Goal: Task Accomplishment & Management: Manage account settings

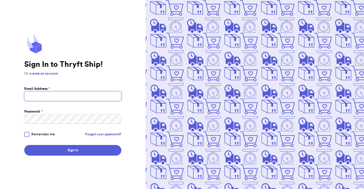
type input "[EMAIL_ADDRESS][DOMAIN_NAME]"
click at [73, 150] on button "Sign In" at bounding box center [72, 150] width 97 height 11
click at [25, 135] on body "Sign In to Thryft Ship! Or create an account Email Address * lamodavntg@gmail.c…" at bounding box center [182, 94] width 364 height 189
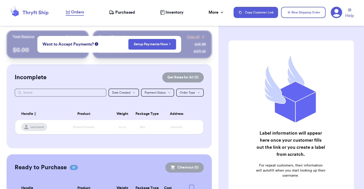
click at [124, 109] on div "Customer Link New Order Total Balance Payout $ 0.00 Recent Payments View all @ …" at bounding box center [182, 94] width 364 height 189
click at [152, 119] on th "Address" at bounding box center [177, 114] width 50 height 12
drag, startPoint x: 93, startPoint y: 113, endPoint x: 137, endPoint y: 113, distance: 44.7
click at [137, 113] on div "Customer Link New Order Total Balance Payout $ 0.00 Recent Payments View all @ …" at bounding box center [182, 94] width 364 height 189
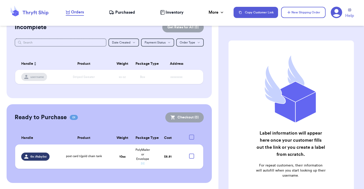
scroll to position [62, 0]
click at [132, 150] on td "PolyMailer or Envelope ✉️" at bounding box center [142, 156] width 20 height 24
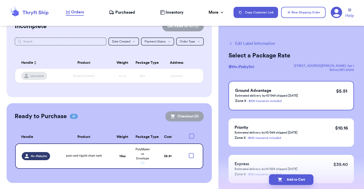
click at [232, 43] on icon "button" at bounding box center [230, 43] width 5 height 5
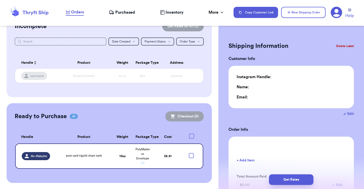
checkbox input "true"
type input "0"
type input "10"
type input "0"
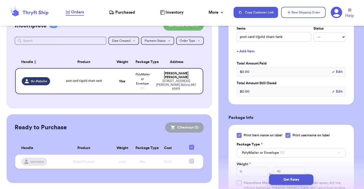
scroll to position [121, 0]
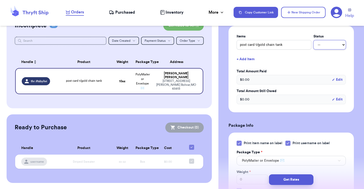
select select "paid"
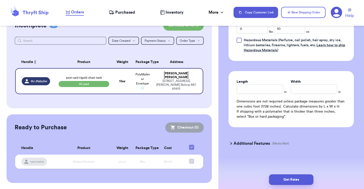
scroll to position [0, 0]
click at [130, 11] on span "Purchased" at bounding box center [125, 12] width 20 height 6
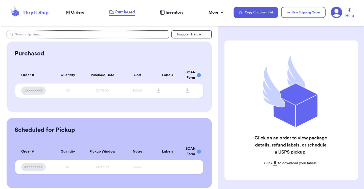
click at [273, 147] on h2 "Click on an order to view package details, refund labels, or schedule a USPS pi…" at bounding box center [290, 144] width 74 height 21
click at [276, 165] on p "Click to download your labels." at bounding box center [290, 162] width 74 height 5
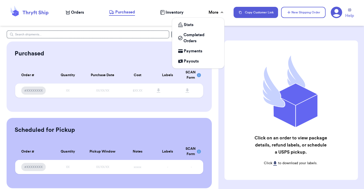
click at [212, 15] on div "More" at bounding box center [216, 12] width 16 height 6
click at [189, 36] on span "Completed Orders" at bounding box center [200, 38] width 35 height 12
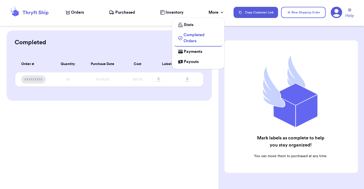
click at [182, 26] on icon at bounding box center [180, 24] width 5 height 5
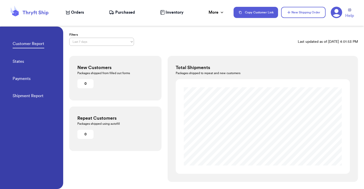
click at [40, 62] on div "Customer Report States Payments Shipment Report" at bounding box center [38, 68] width 50 height 83
click at [336, 14] on icon at bounding box center [335, 12] width 11 height 11
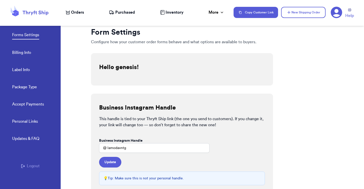
click at [29, 52] on link "Billing Info" at bounding box center [21, 52] width 19 height 7
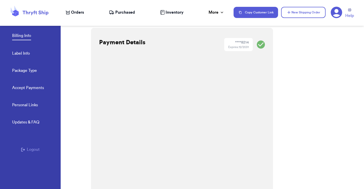
click at [25, 53] on link "Label Info" at bounding box center [21, 53] width 18 height 7
select select "NC"
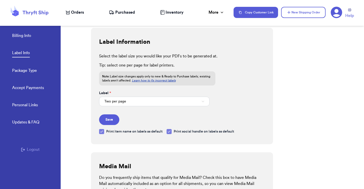
click at [107, 101] on span "Two per page" at bounding box center [115, 101] width 22 height 5
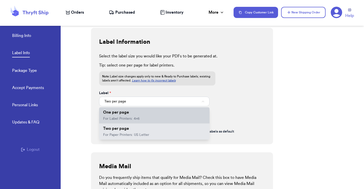
click at [109, 116] on li "One per page For Label Printers: 4x6" at bounding box center [154, 115] width 110 height 16
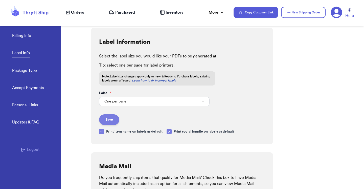
click at [105, 119] on button "Save" at bounding box center [109, 119] width 20 height 11
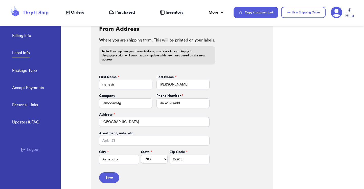
click at [26, 72] on link "Package Type" at bounding box center [24, 70] width 25 height 7
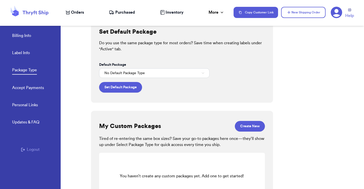
click at [114, 70] on button "No Default Package Type" at bounding box center [154, 73] width 110 height 10
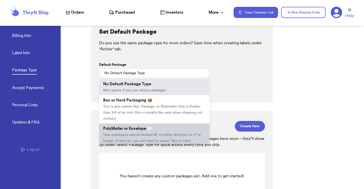
click at [124, 127] on span "PolyMailer or Envelope ✉️" at bounding box center [127, 128] width 49 height 4
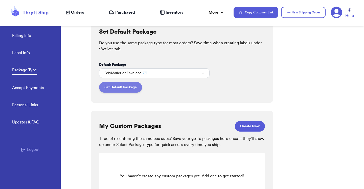
click at [125, 89] on button "Set Default Package" at bounding box center [120, 87] width 43 height 11
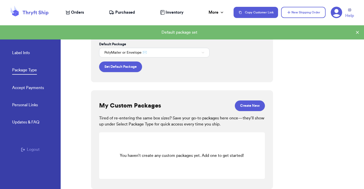
scroll to position [0, 0]
click at [33, 91] on link "Accept Payments" at bounding box center [28, 88] width 32 height 7
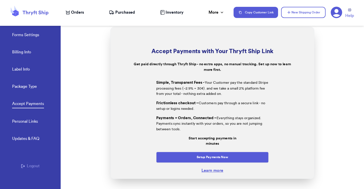
click at [44, 8] on icon at bounding box center [29, 13] width 40 height 14
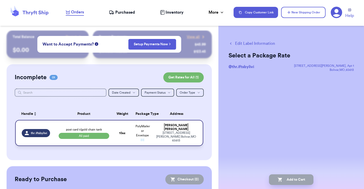
click at [187, 131] on div "Olivia Jesseph" at bounding box center [176, 127] width 41 height 8
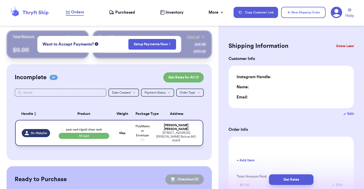
type input "0"
type input "10"
type input "0"
select select "paid"
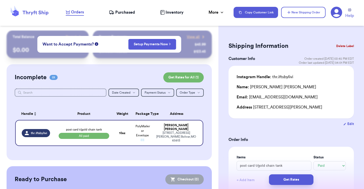
click at [100, 106] on table "Handle Product Weight Package Type Address thr.iftsbylivi post card t/gold chai…" at bounding box center [109, 128] width 189 height 47
click at [176, 78] on button "Get Rates for All ( 1 )" at bounding box center [183, 77] width 40 height 10
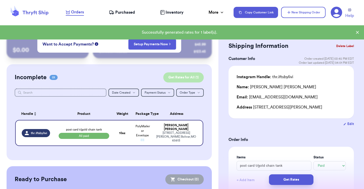
checkbox input "true"
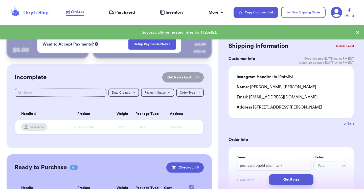
click at [116, 18] on nav "Orders Purchased Inventory More Stats Completed Orders Payments Payouts Copy Cu…" at bounding box center [212, 12] width 303 height 17
click at [118, 15] on span "Purchased" at bounding box center [125, 12] width 20 height 6
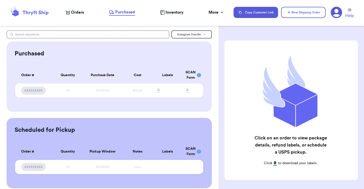
click at [75, 12] on span "Orders" at bounding box center [77, 12] width 13 height 6
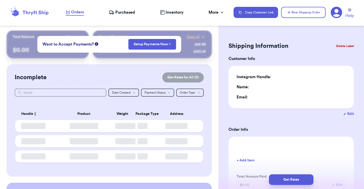
type input "0"
type input "10"
type input "0"
select select "paid"
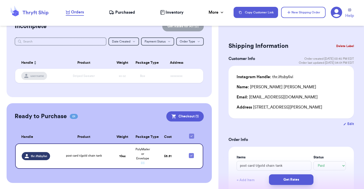
scroll to position [51, 0]
click at [144, 159] on td "PolyMailer or Envelope ✉️" at bounding box center [142, 155] width 20 height 25
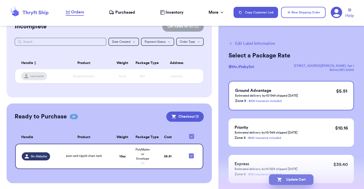
click at [287, 180] on button "Update Cart" at bounding box center [291, 179] width 44 height 11
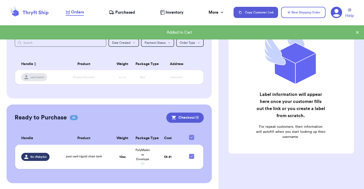
scroll to position [39, 0]
click at [178, 118] on button "Checkout ( 1 )" at bounding box center [184, 117] width 37 height 10
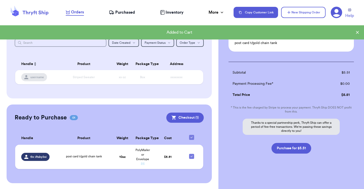
scroll to position [42, 0]
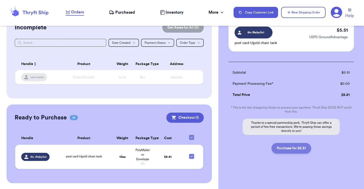
click at [285, 149] on button "Purchase for $5.51" at bounding box center [291, 148] width 40 height 11
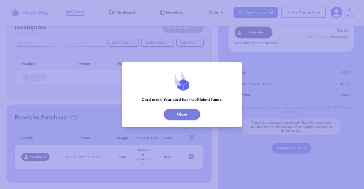
click at [192, 117] on button "Close" at bounding box center [182, 114] width 36 height 11
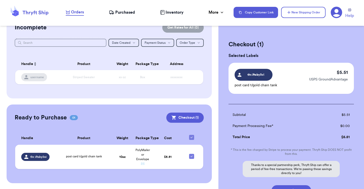
scroll to position [0, 0]
click at [349, 11] on icon at bounding box center [349, 9] width 3 height 3
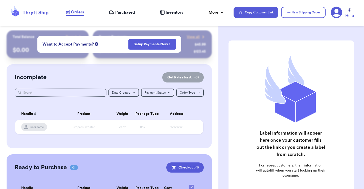
checkbox input "true"
click at [28, 171] on h2 "Ready to Purchase" at bounding box center [41, 167] width 52 height 8
click at [126, 11] on span "Purchased" at bounding box center [125, 12] width 20 height 6
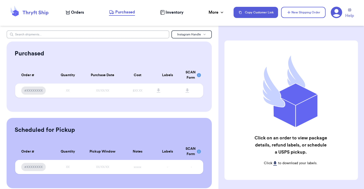
click at [132, 33] on input "text" at bounding box center [88, 34] width 163 height 8
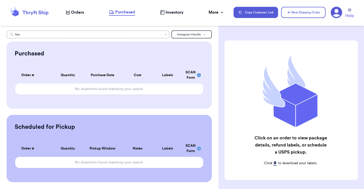
type input "livy"
click at [183, 38] on div "livy Instagram Handle Purchased Order # Qty Labels SCAN No shipments found matc…" at bounding box center [109, 105] width 218 height 151
click at [186, 32] on button "Instagram Handle" at bounding box center [191, 34] width 40 height 8
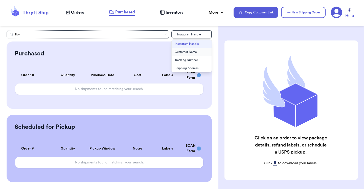
click at [184, 49] on button "Customer Name" at bounding box center [191, 52] width 40 height 8
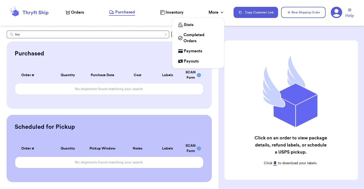
click at [213, 12] on div "More" at bounding box center [216, 12] width 16 height 6
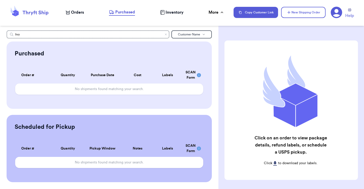
click at [80, 11] on span "Orders" at bounding box center [77, 12] width 13 height 6
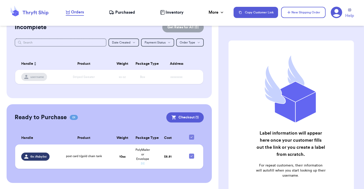
scroll to position [50, 0]
click at [115, 155] on td "10 oz" at bounding box center [122, 156] width 20 height 24
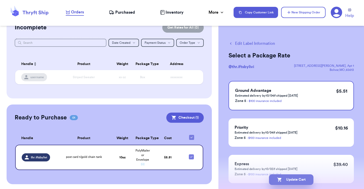
click at [279, 179] on icon "button" at bounding box center [279, 179] width 4 height 4
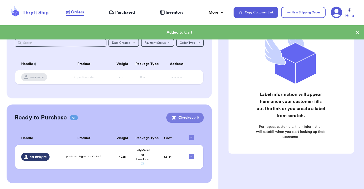
scroll to position [39, 0]
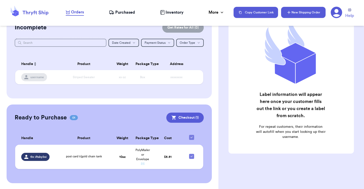
click at [291, 11] on button "New Shipping Order" at bounding box center [303, 12] width 44 height 11
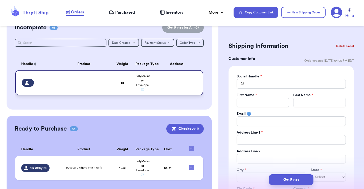
scroll to position [0, 0]
click at [101, 84] on td at bounding box center [84, 82] width 57 height 25
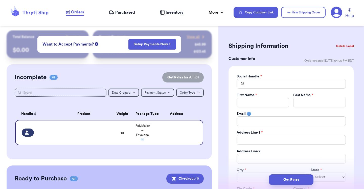
click at [72, 6] on nav "Orders Purchased Inventory More Stats Completed Orders Payments Payouts Copy Cu…" at bounding box center [212, 12] width 303 height 17
click at [73, 14] on span "Orders" at bounding box center [77, 12] width 13 height 6
click at [112, 14] on icon at bounding box center [111, 12] width 4 height 3
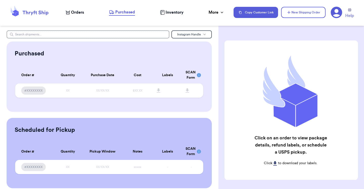
click at [80, 13] on span "Orders" at bounding box center [77, 12] width 13 height 6
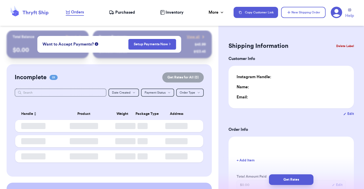
type input "0"
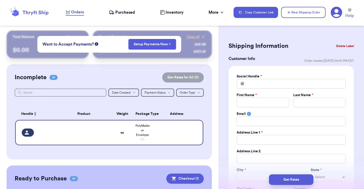
click at [338, 45] on button "Delete Label" at bounding box center [345, 45] width 22 height 11
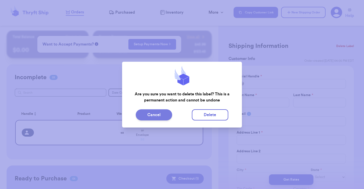
click at [161, 114] on button "Cancel" at bounding box center [154, 114] width 36 height 11
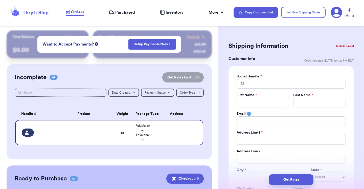
click at [342, 45] on button "Delete Label" at bounding box center [345, 45] width 22 height 11
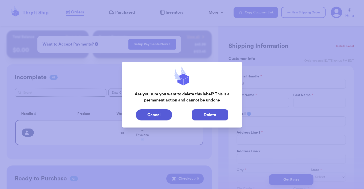
click at [214, 116] on button "Delete" at bounding box center [210, 114] width 36 height 11
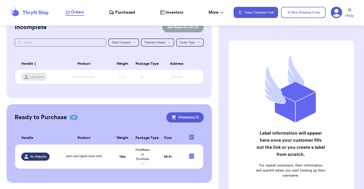
scroll to position [50, 0]
click at [81, 158] on span "post card t/gold chain tank" at bounding box center [84, 155] width 36 height 3
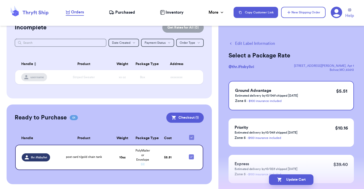
scroll to position [0, 0]
click at [231, 43] on icon "button" at bounding box center [230, 43] width 5 height 5
checkbox input "false"
select select "paid"
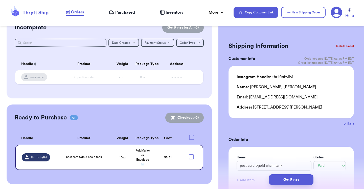
checkbox input "true"
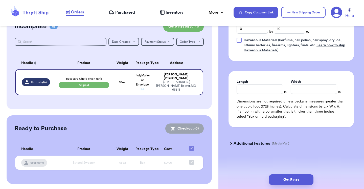
scroll to position [272, 0]
click at [250, 87] on input "Length" at bounding box center [259, 89] width 46 height 10
click at [245, 86] on input "Length" at bounding box center [259, 89] width 46 height 10
type input "7"
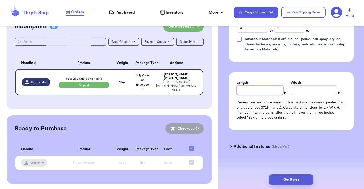
type input "5"
type input "7"
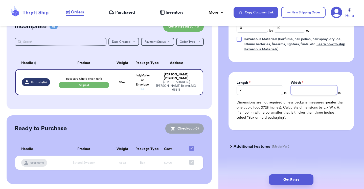
click at [302, 89] on div "Width *" at bounding box center [313, 87] width 46 height 15
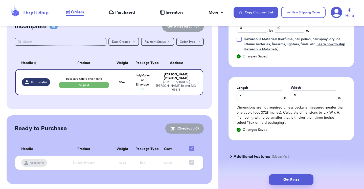
click at [253, 158] on h3 "Additional Features" at bounding box center [251, 156] width 36 height 6
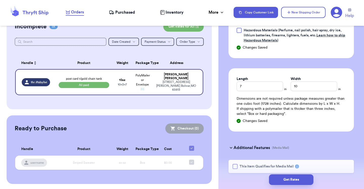
scroll to position [272, 0]
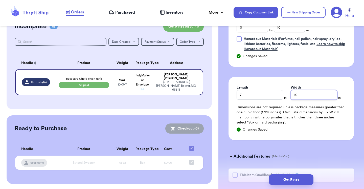
click at [298, 96] on input "10" at bounding box center [313, 95] width 46 height 10
type input "1"
click at [272, 96] on input "7" at bounding box center [259, 95] width 46 height 10
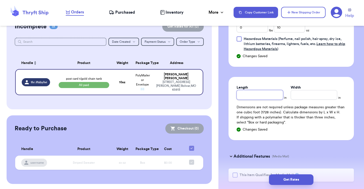
type input "1"
type input "10"
click at [298, 95] on input "Width *" at bounding box center [313, 95] width 46 height 10
type input "7"
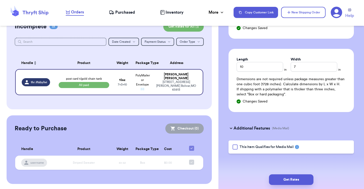
scroll to position [301, 0]
click at [279, 178] on button "Get Rates" at bounding box center [291, 179] width 44 height 11
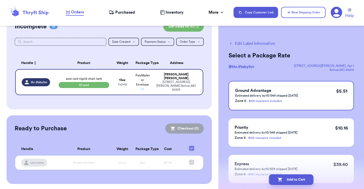
scroll to position [0, 0]
click at [240, 44] on button "Edit Label Information" at bounding box center [251, 43] width 46 height 6
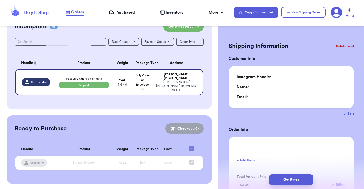
type input "0"
type input "10"
type input "7"
type input "0"
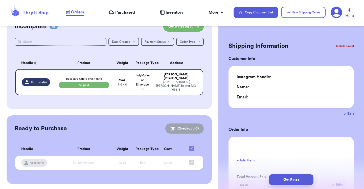
type input "0"
select select "paid"
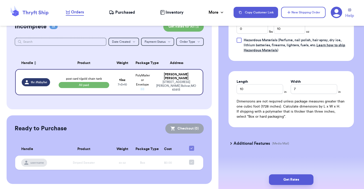
scroll to position [272, 0]
click at [281, 177] on button "Get Rates" at bounding box center [291, 179] width 44 height 11
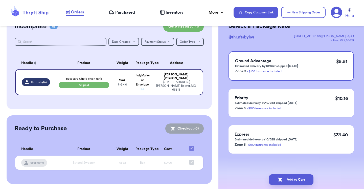
scroll to position [30, 0]
click at [287, 179] on button "Add to Cart" at bounding box center [291, 179] width 44 height 11
checkbox input "true"
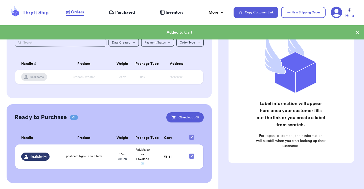
scroll to position [50, 0]
click at [193, 117] on button "Checkout ( 1 )" at bounding box center [184, 117] width 37 height 10
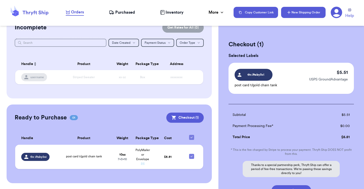
scroll to position [0, 0]
click at [335, 17] on icon at bounding box center [335, 12] width 11 height 11
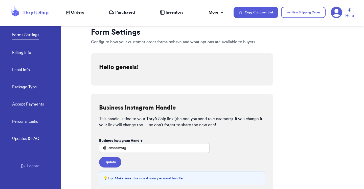
click at [16, 52] on link "Billing Info" at bounding box center [21, 52] width 19 height 7
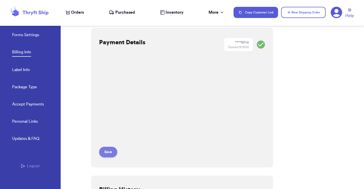
click at [109, 153] on button "Save" at bounding box center [108, 151] width 18 height 11
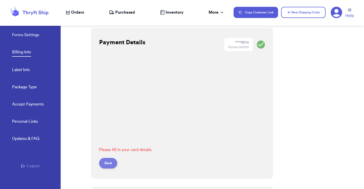
click at [112, 163] on button "Save" at bounding box center [108, 163] width 18 height 11
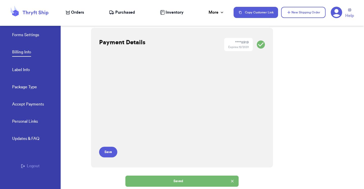
click at [82, 13] on span "Orders" at bounding box center [77, 12] width 13 height 6
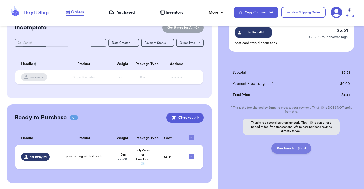
scroll to position [42, 0]
click at [290, 148] on button "Purchase for $5.51" at bounding box center [291, 148] width 40 height 11
checkbox input "false"
checkbox input "true"
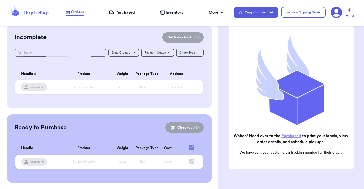
scroll to position [40, 0]
click at [286, 135] on link "Purchased" at bounding box center [291, 136] width 20 height 4
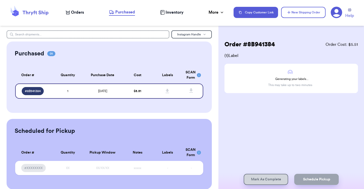
click at [220, 89] on div "Order # 8B941384 Order Cost: $ 5.51 ( 1 ) Label Generating your labels... This …" at bounding box center [290, 81] width 145 height 103
click at [99, 92] on span "[DATE]" at bounding box center [102, 90] width 9 height 3
click at [123, 13] on span "Purchased" at bounding box center [125, 12] width 20 height 6
click at [173, 15] on span "Inventory" at bounding box center [174, 12] width 18 height 6
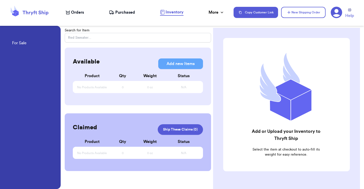
click at [127, 13] on span "Purchased" at bounding box center [125, 12] width 20 height 6
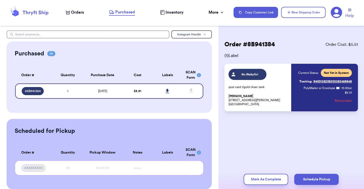
click at [298, 83] on div "Current Status: Not Yet in System Tracking: 9400136208303383458648 PolyMailer o…" at bounding box center [325, 87] width 54 height 37
click at [260, 72] on div "thr.iftsbylivi" at bounding box center [250, 74] width 24 height 5
click at [249, 95] on p "[PERSON_NAME] [STREET_ADDRESS][PERSON_NAME]" at bounding box center [258, 100] width 60 height 12
click at [302, 101] on div "Current Status: Not Yet in System Tracking: 9400136208303383458648 PolyMailer o…" at bounding box center [325, 87] width 54 height 37
click at [254, 175] on button "Mark As Complete" at bounding box center [265, 178] width 44 height 11
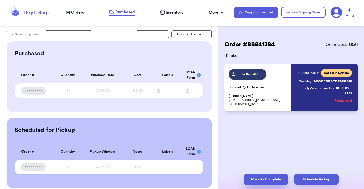
click at [255, 179] on button "Mark As Complete" at bounding box center [265, 178] width 44 height 11
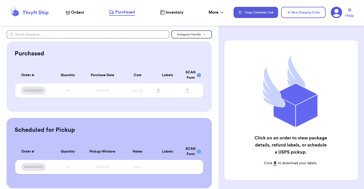
click at [166, 11] on span "Inventory" at bounding box center [174, 12] width 18 height 6
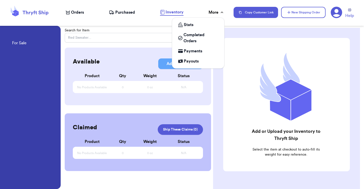
click at [214, 14] on div "More" at bounding box center [216, 12] width 16 height 6
click at [196, 38] on span "Completed Orders" at bounding box center [200, 38] width 35 height 12
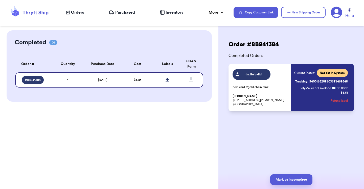
click at [280, 146] on div "Order # 8B941384 Completed Orders thr.iftsbylivi post card t/gold chain tank [P…" at bounding box center [290, 90] width 145 height 121
click at [324, 73] on span "Not Yet in System" at bounding box center [331, 73] width 25 height 4
click at [259, 94] on p "[PERSON_NAME] [STREET_ADDRESS][PERSON_NAME]" at bounding box center [260, 100] width 56 height 12
click at [328, 80] on link "Tracking: 9400136208303383458648" at bounding box center [321, 81] width 53 height 8
click at [277, 177] on button "Mark as Incomplete" at bounding box center [291, 179] width 42 height 11
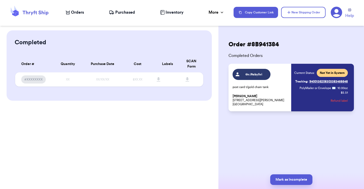
click at [127, 12] on span "Purchased" at bounding box center [125, 12] width 20 height 6
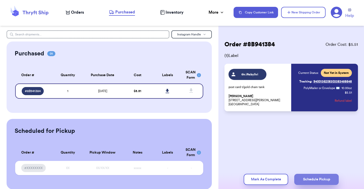
click at [312, 178] on button "Schedule Pickup" at bounding box center [316, 178] width 44 height 11
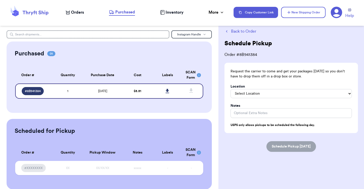
scroll to position [12, 0]
select select "In/At Mailbox"
click at [282, 145] on button "Schedule Pickup [DATE]" at bounding box center [290, 146] width 49 height 11
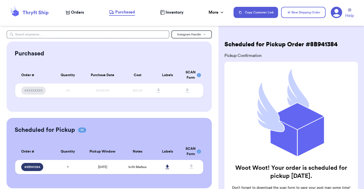
scroll to position [0, 0]
click at [128, 12] on span "Purchased" at bounding box center [125, 12] width 20 height 6
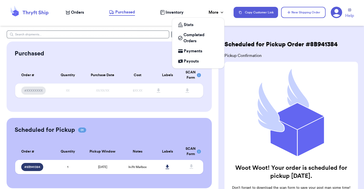
click at [213, 12] on div "More" at bounding box center [216, 12] width 16 height 6
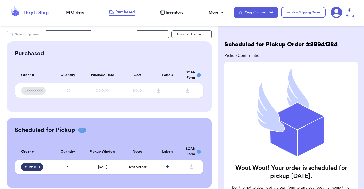
click at [231, 29] on div "Scheduled for Pickup Order # 8B941384 Pickup Confirmation Woot Woot! Your order…" at bounding box center [290, 94] width 145 height 189
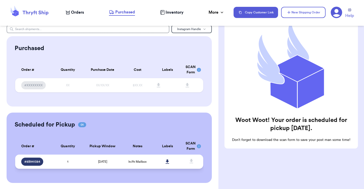
scroll to position [5, 0]
click at [36, 163] on span "# 8B941384" at bounding box center [32, 161] width 16 height 4
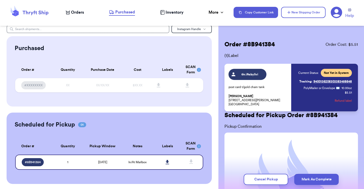
scroll to position [0, 0]
click at [331, 74] on span "Not Yet in System" at bounding box center [335, 73] width 25 height 4
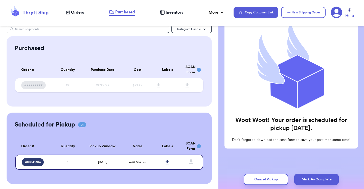
scroll to position [118, 0]
click at [168, 164] on icon at bounding box center [167, 162] width 4 height 4
